Goal: Check status: Check status

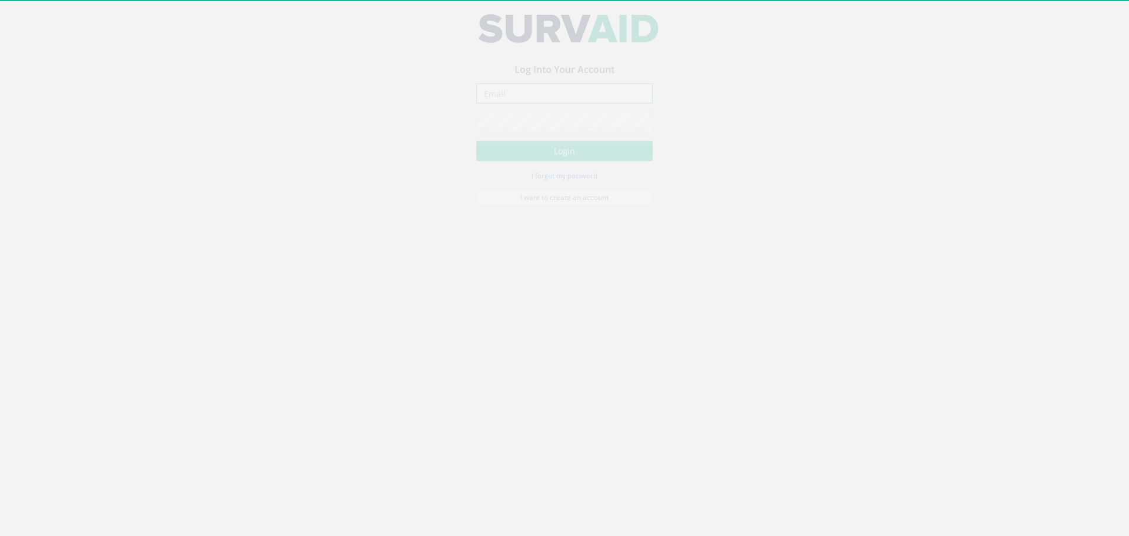
click at [529, 97] on input "email" at bounding box center [564, 103] width 176 height 20
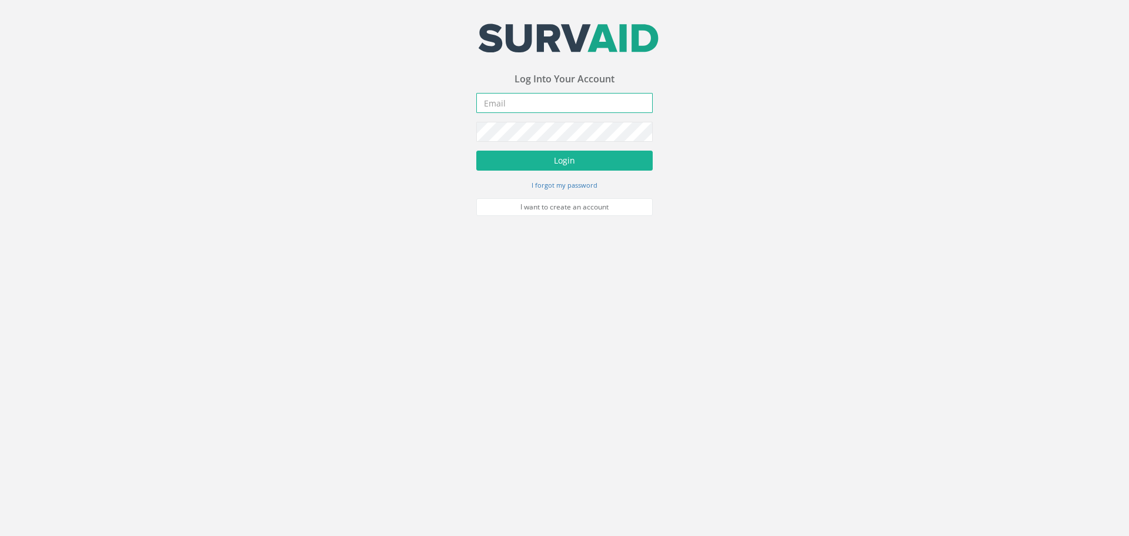
click at [517, 109] on input "email" at bounding box center [564, 103] width 176 height 20
type input "[PERSON_NAME][EMAIL_ADDRESS][PERSON_NAME][DOMAIN_NAME]"
click at [556, 152] on button "Login" at bounding box center [564, 161] width 176 height 20
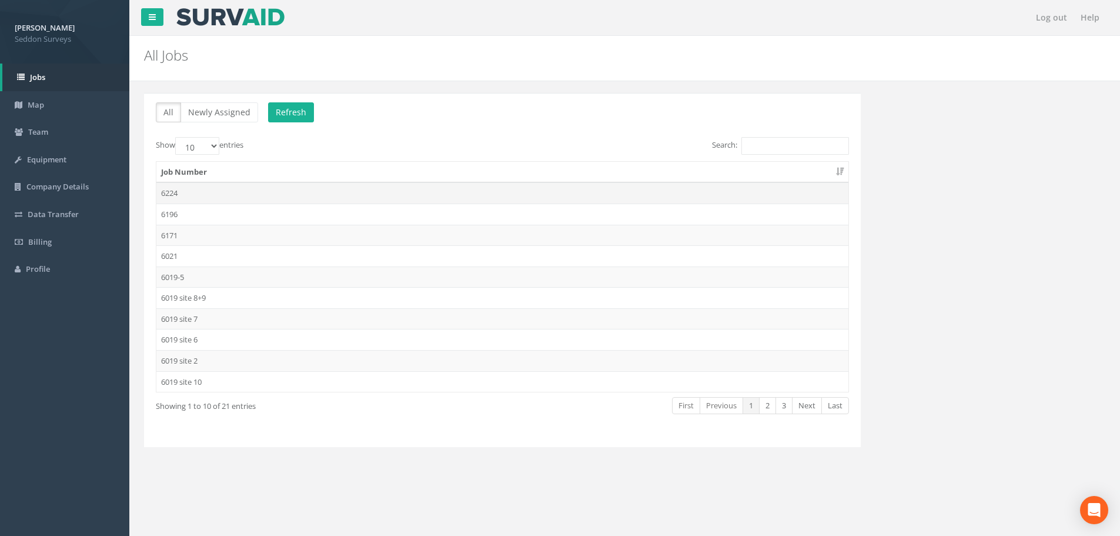
click at [178, 190] on td "6224" at bounding box center [502, 192] width 692 height 21
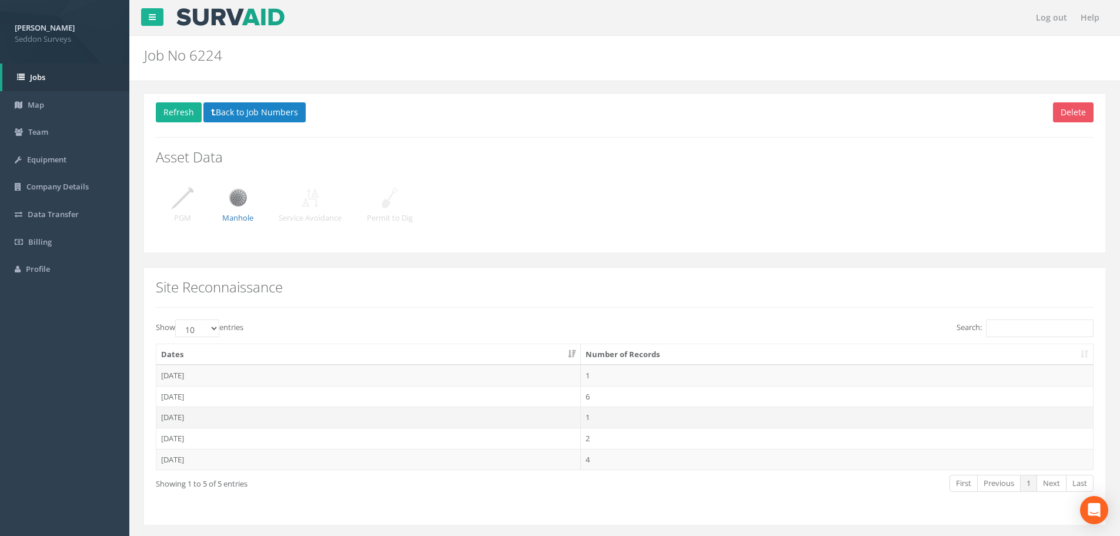
click at [183, 416] on td "[DATE]" at bounding box center [368, 416] width 425 height 21
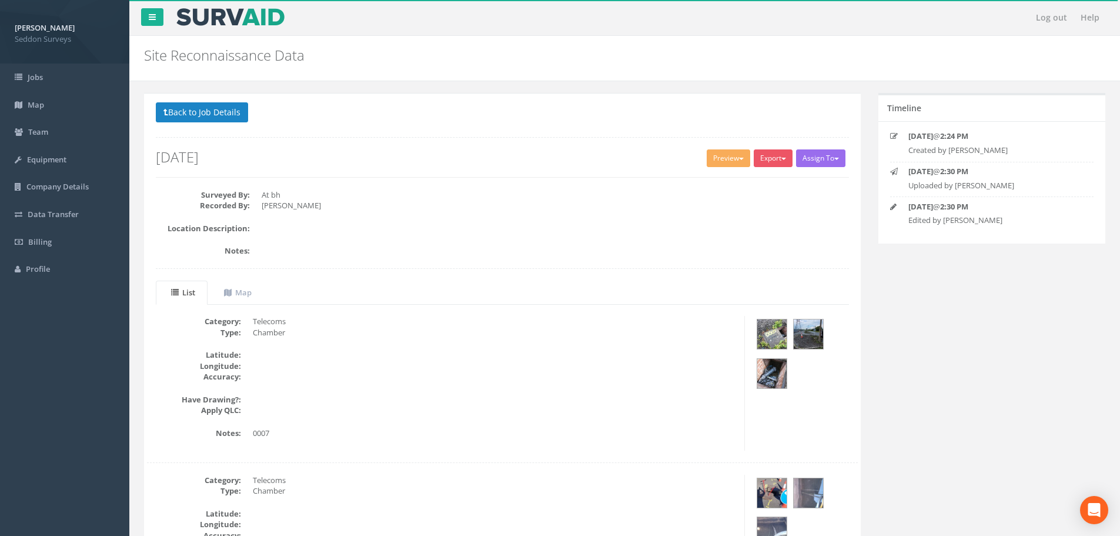
scroll to position [294, 0]
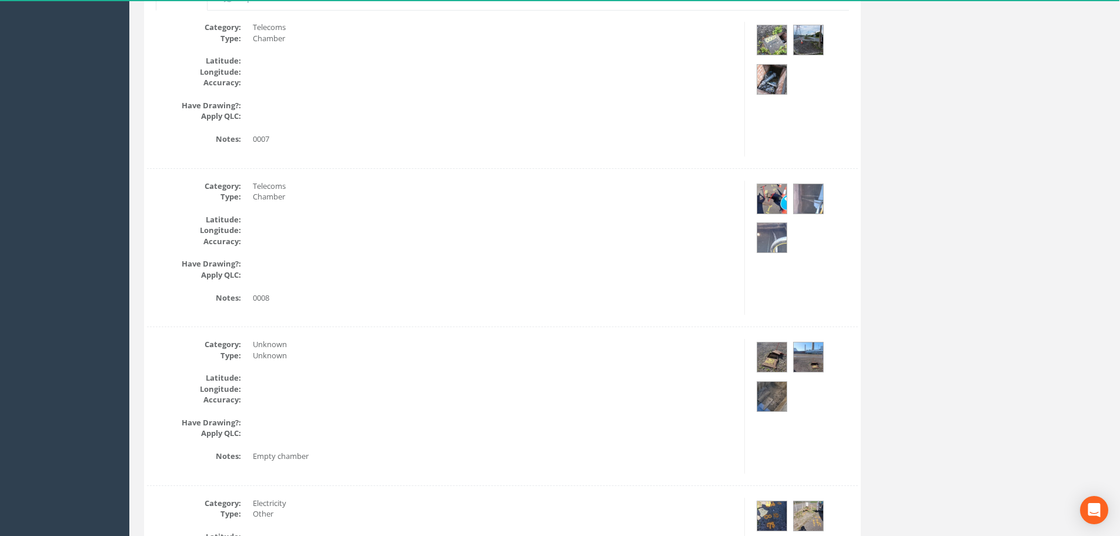
click at [299, 456] on dd "Empty chamber" at bounding box center [494, 455] width 483 height 11
click at [253, 456] on dd "Empty chamber" at bounding box center [494, 455] width 483 height 11
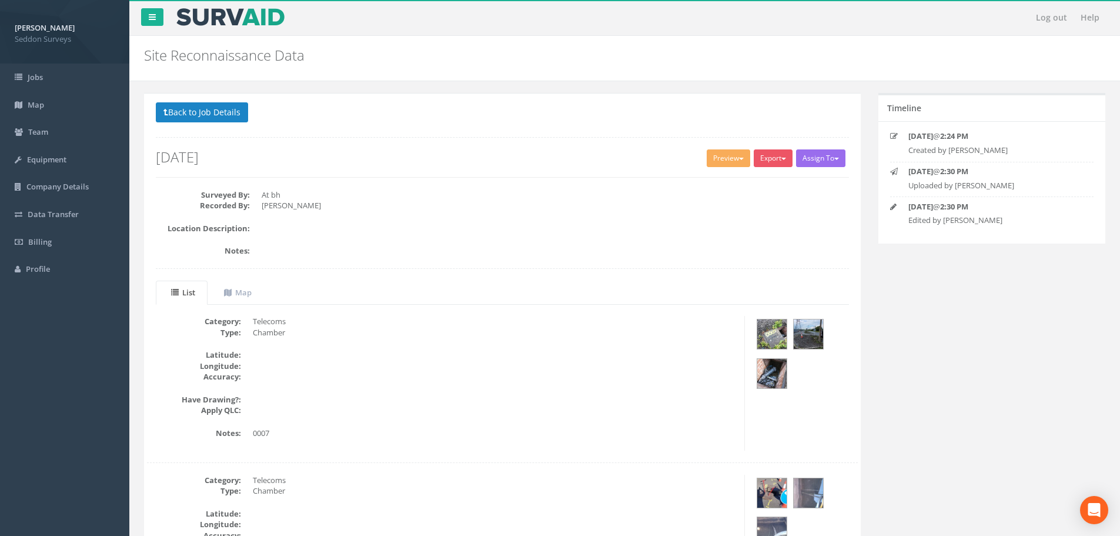
click at [894, 206] on icon at bounding box center [893, 207] width 6 height 8
click at [813, 161] on button "Assign To" at bounding box center [820, 158] width 49 height 18
click at [782, 161] on button "Export" at bounding box center [773, 158] width 39 height 18
click at [817, 210] on dd "[PERSON_NAME]" at bounding box center [555, 205] width 587 height 11
click at [743, 162] on button "Preview" at bounding box center [729, 158] width 44 height 18
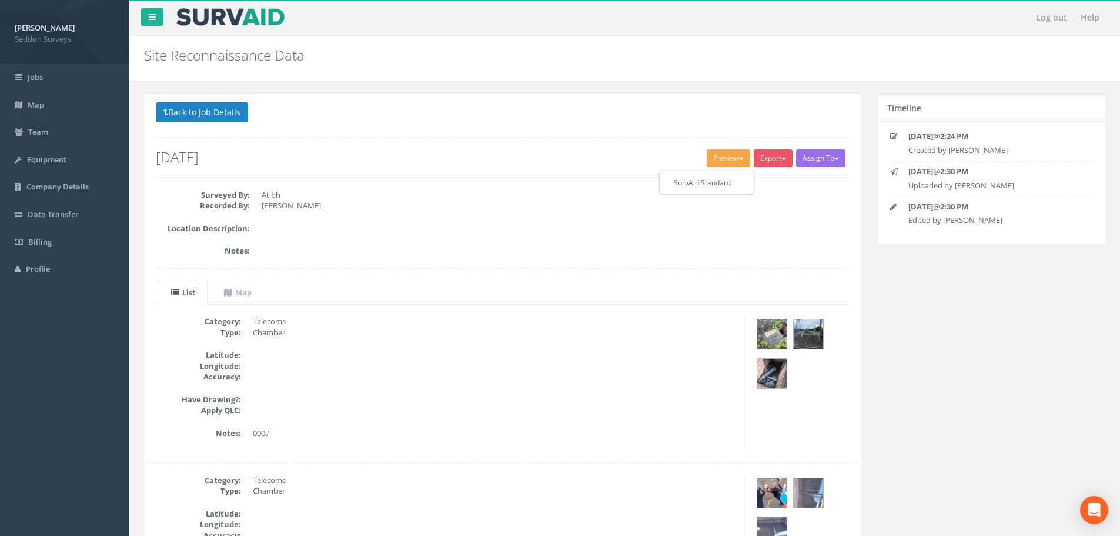
click at [772, 196] on dd "At bh" at bounding box center [555, 194] width 587 height 11
click at [223, 121] on button "Back to Job Details" at bounding box center [202, 112] width 92 height 20
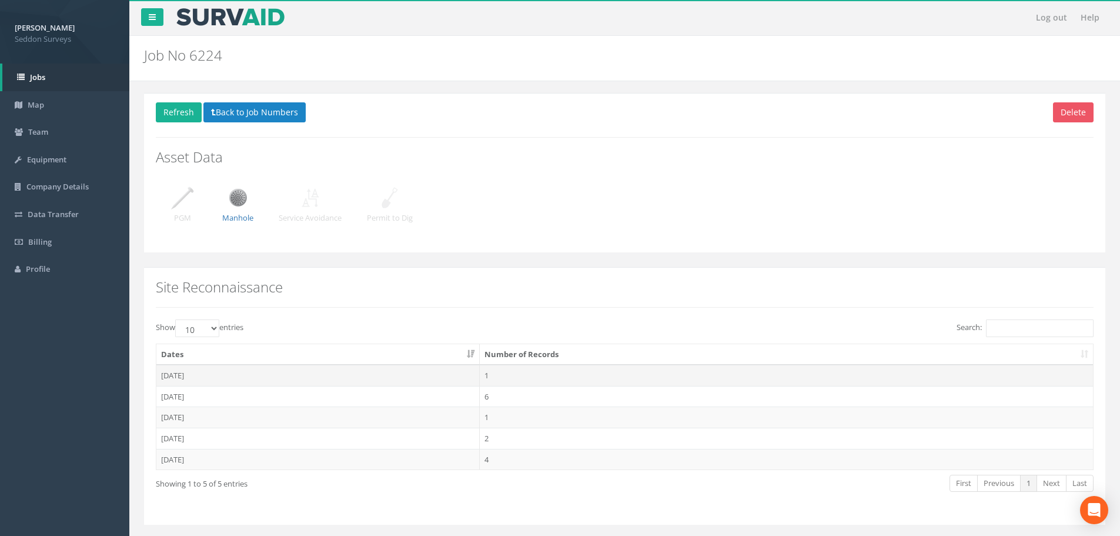
click at [188, 372] on td "[DATE]" at bounding box center [317, 375] width 323 height 21
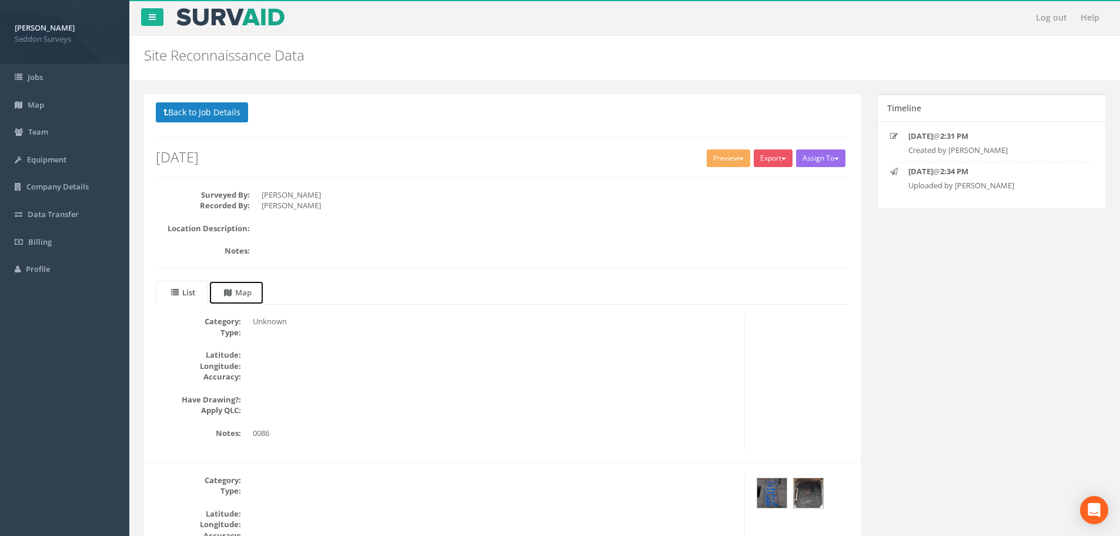
click at [246, 295] on uib-tab-heading "Map" at bounding box center [238, 292] width 28 height 11
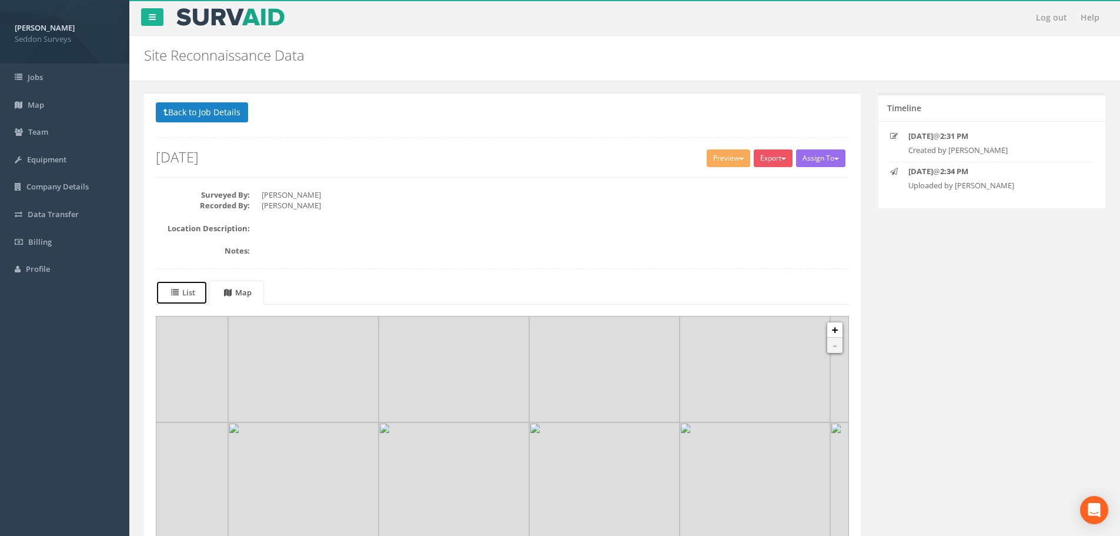
click at [195, 295] on uib-tab-heading "List" at bounding box center [183, 292] width 24 height 11
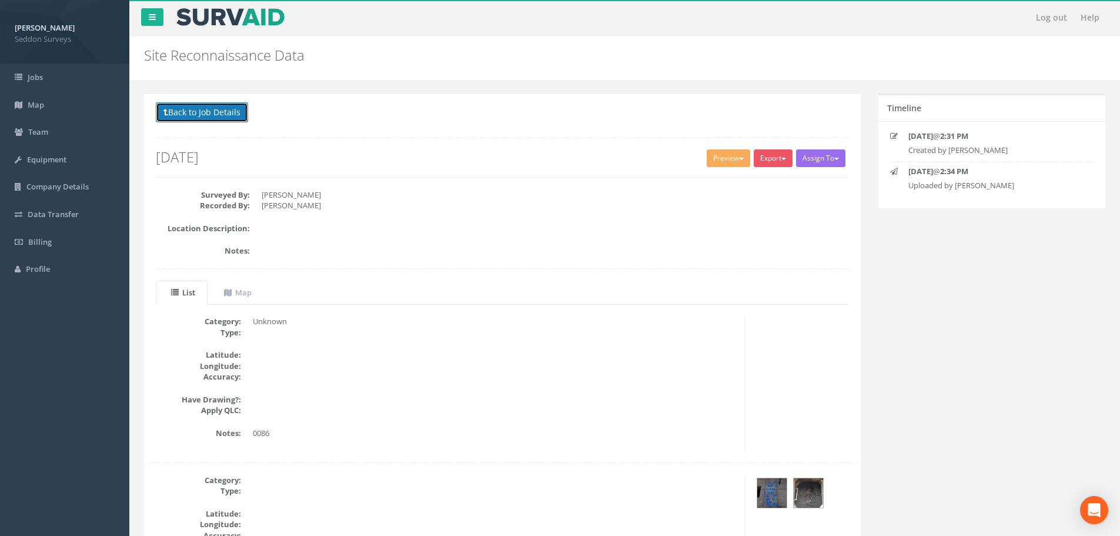
click at [218, 116] on button "Back to Job Details" at bounding box center [202, 112] width 92 height 20
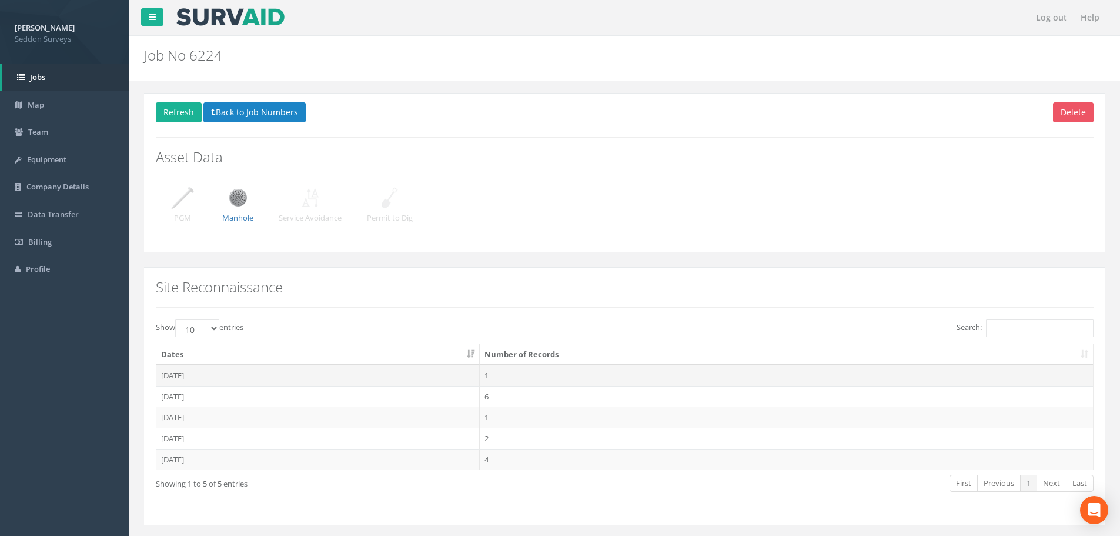
click at [181, 379] on td "[DATE]" at bounding box center [317, 375] width 323 height 21
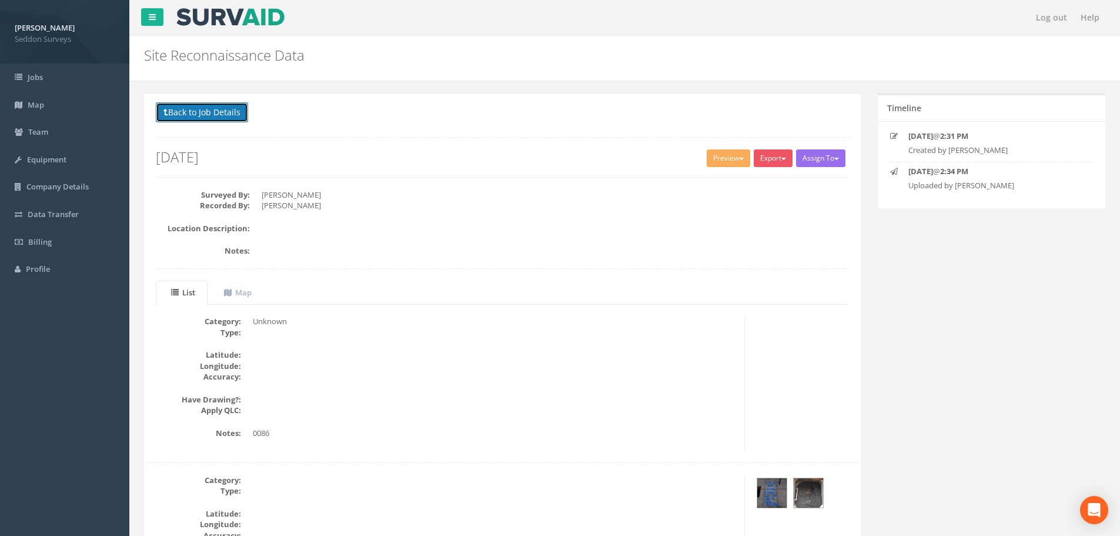
click at [193, 112] on button "Back to Job Details" at bounding box center [202, 112] width 92 height 20
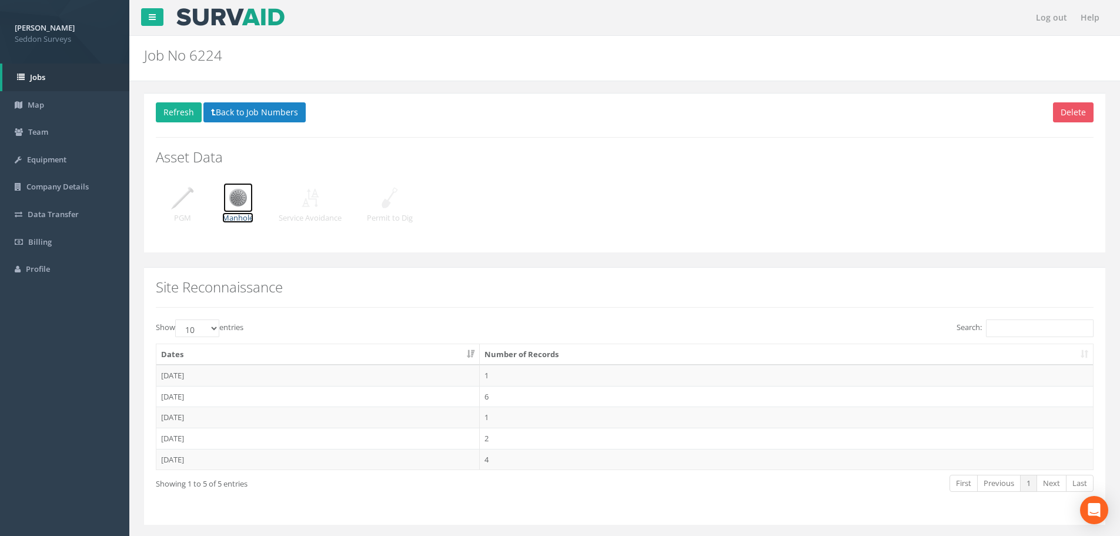
click at [248, 203] on img at bounding box center [237, 197] width 29 height 29
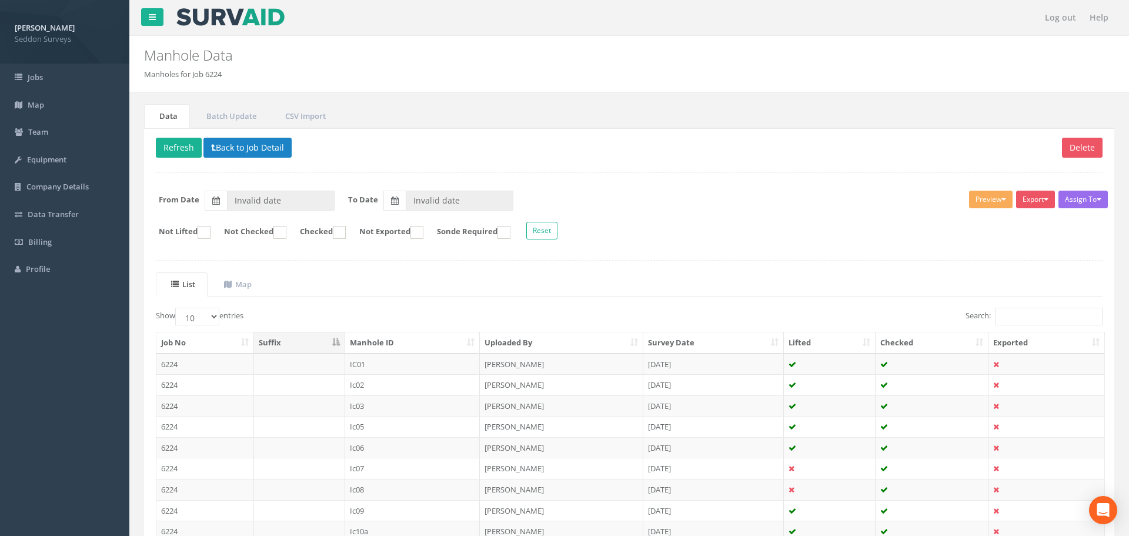
type input "[DATE]"
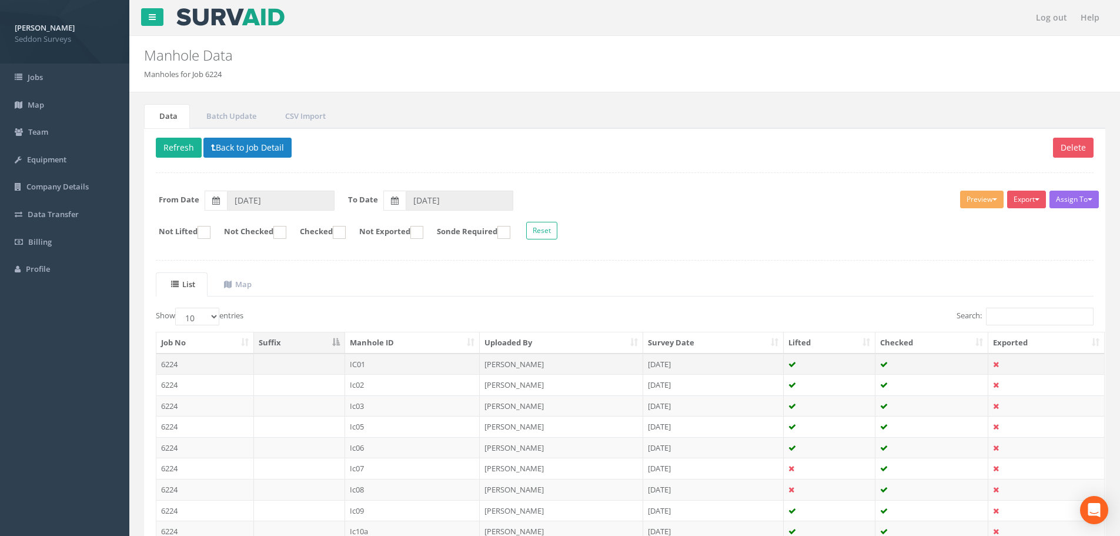
click at [174, 370] on td "6224" at bounding box center [205, 363] width 98 height 21
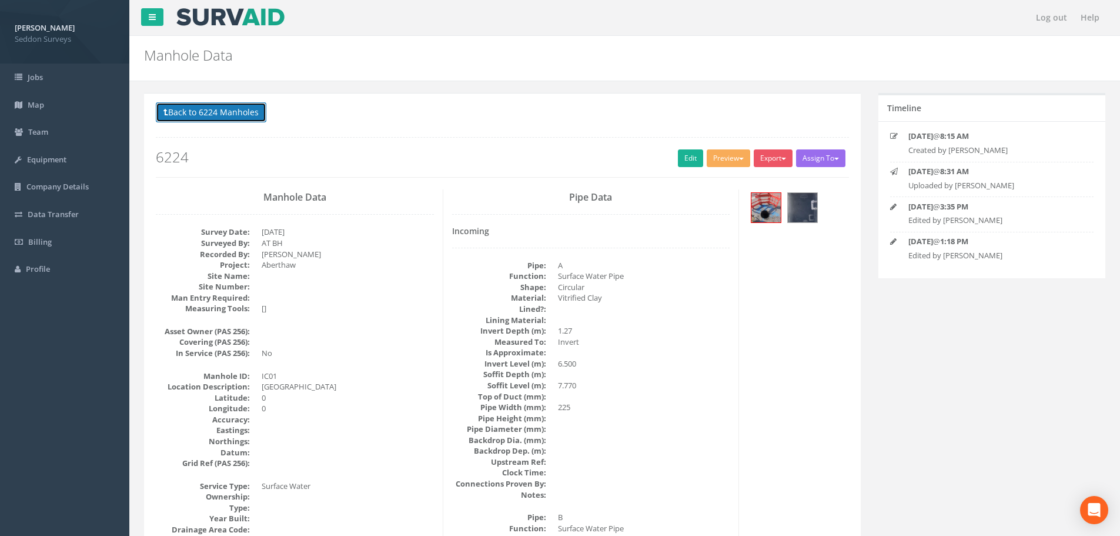
click at [176, 116] on button "Back to 6224 Manholes" at bounding box center [211, 112] width 111 height 20
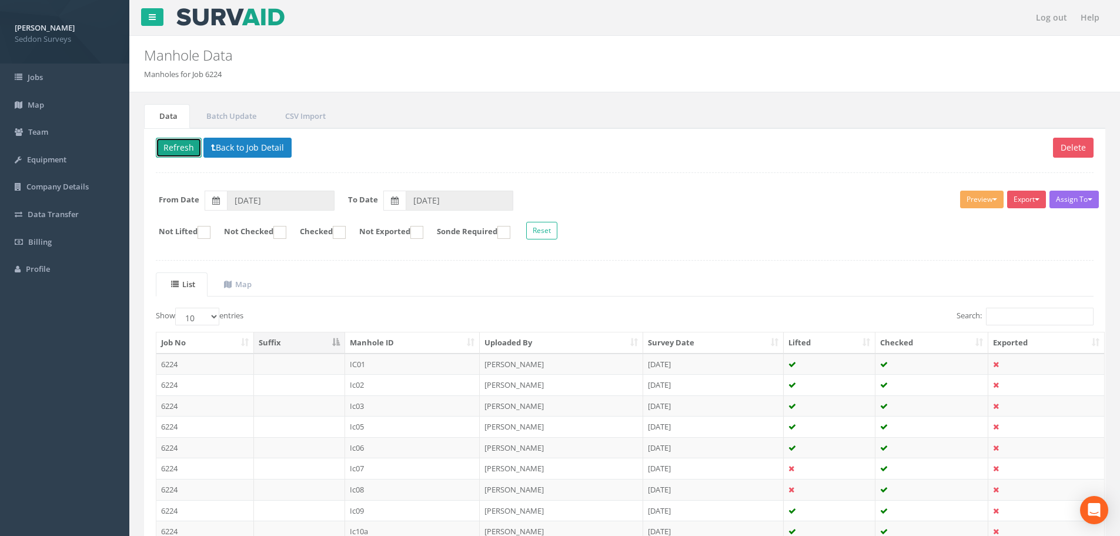
click at [181, 152] on button "Refresh" at bounding box center [179, 148] width 46 height 20
click at [48, 81] on link "Jobs" at bounding box center [64, 77] width 129 height 28
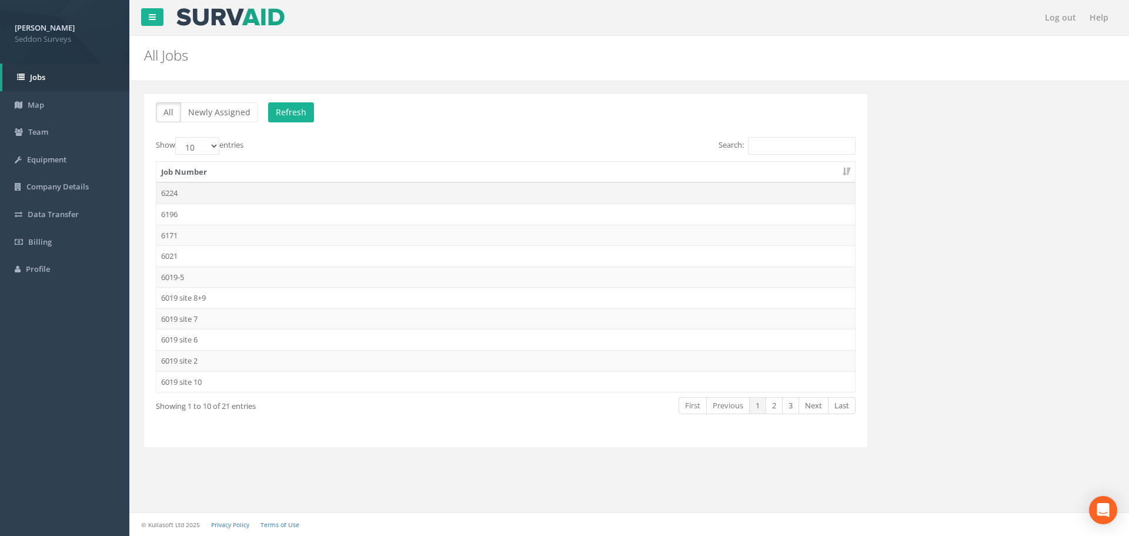
click at [187, 197] on td "6224" at bounding box center [505, 192] width 698 height 21
